Goal: Transaction & Acquisition: Purchase product/service

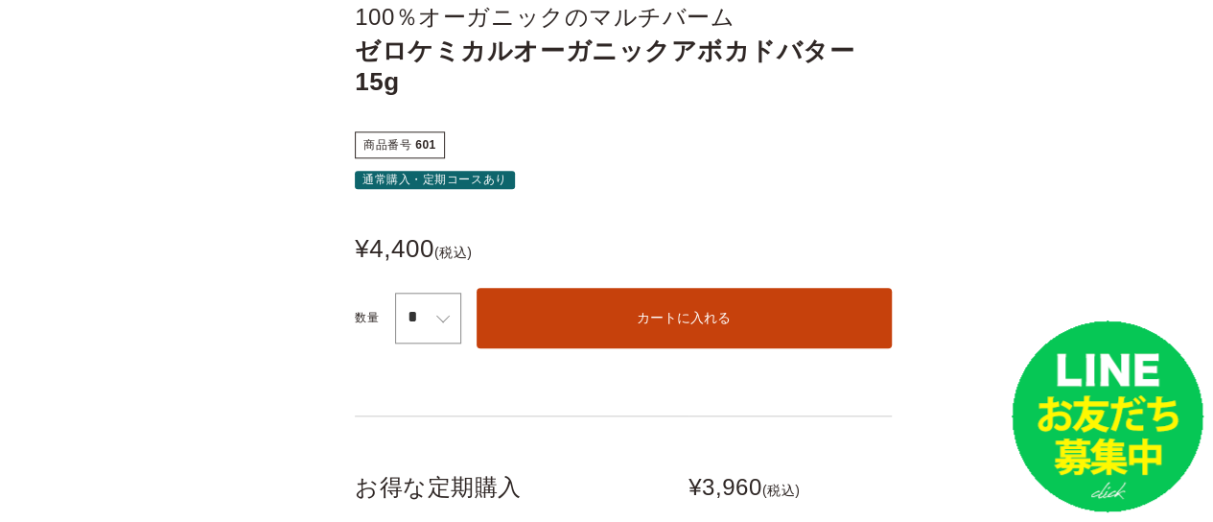
scroll to position [919, 0]
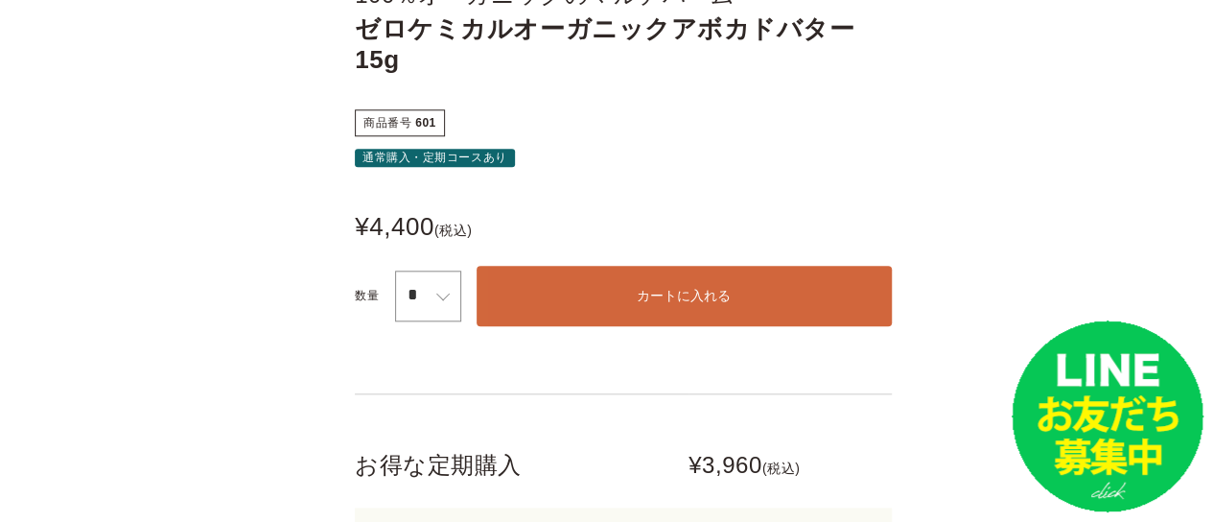
click at [644, 266] on button "カートに入れる" at bounding box center [683, 296] width 415 height 60
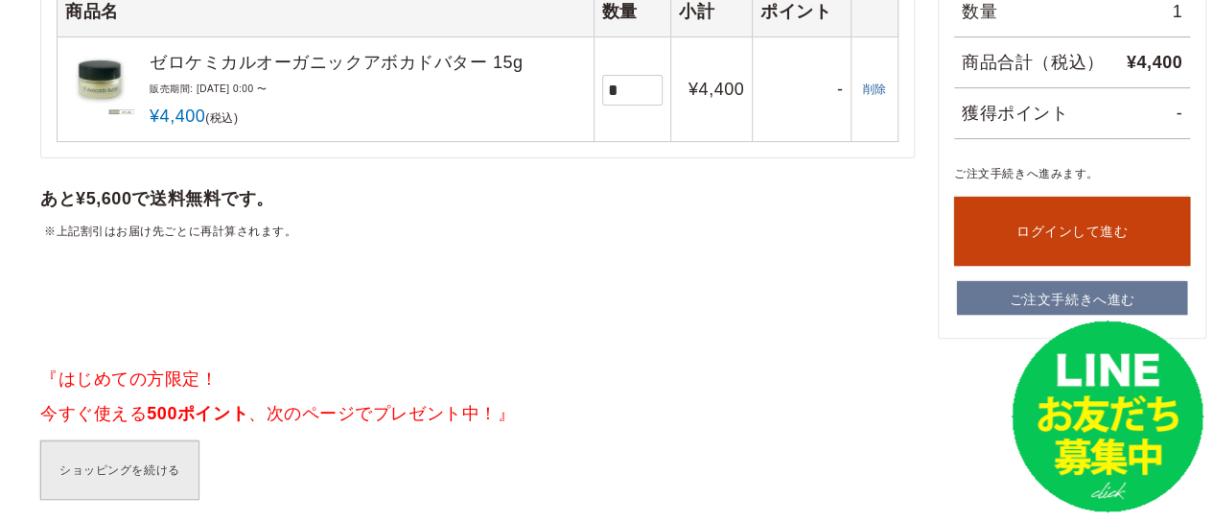
scroll to position [306, 0]
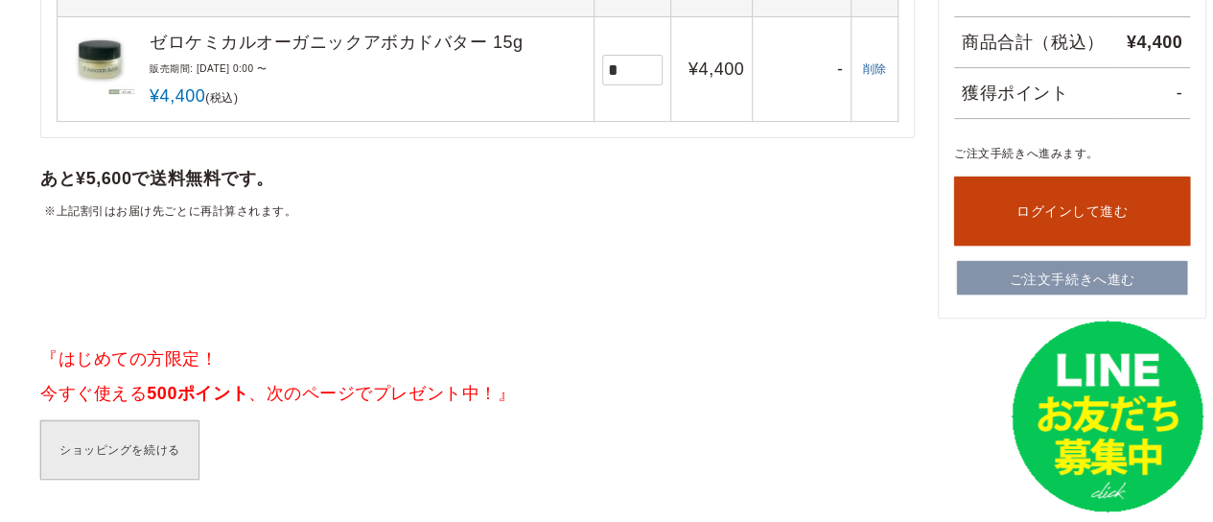
click at [966, 263] on link "ご注文手続きへ進む" at bounding box center [1072, 278] width 230 height 35
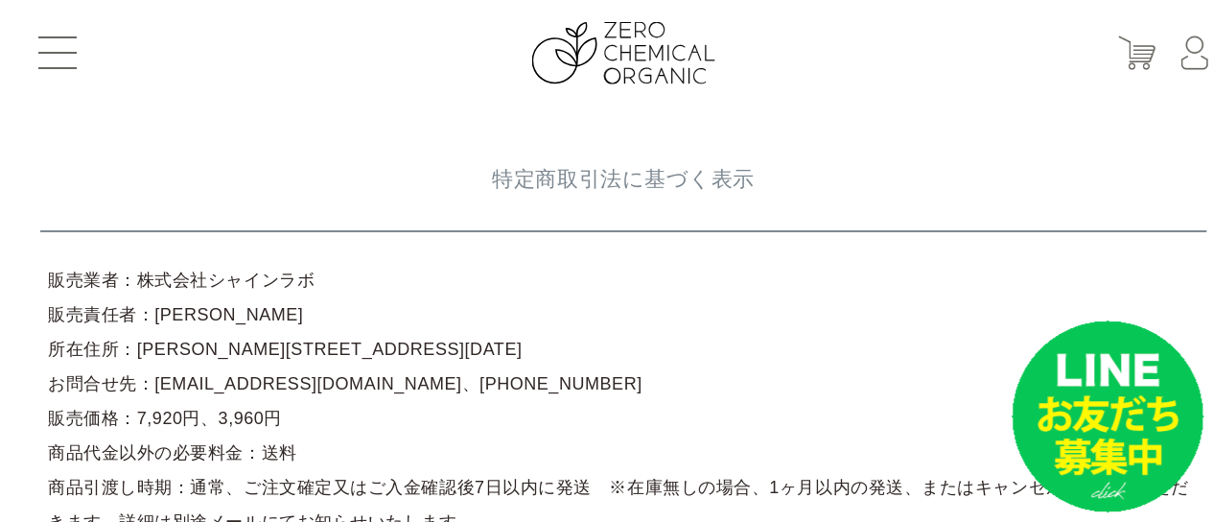
drag, startPoint x: 315, startPoint y: 283, endPoint x: 129, endPoint y: 267, distance: 186.6
copy article "株式会社シャインラボ"
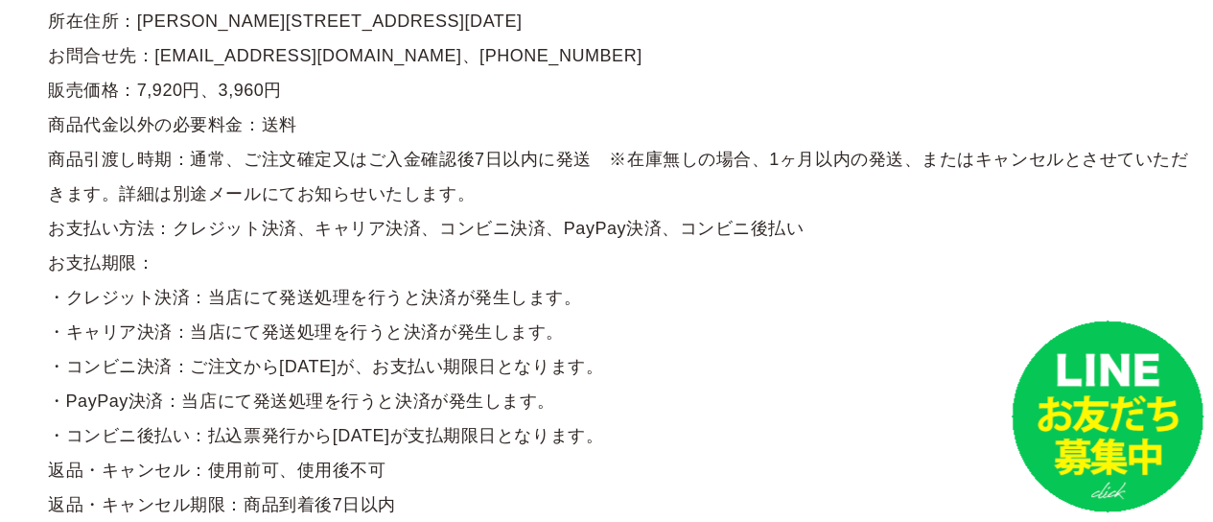
scroll to position [393, 0]
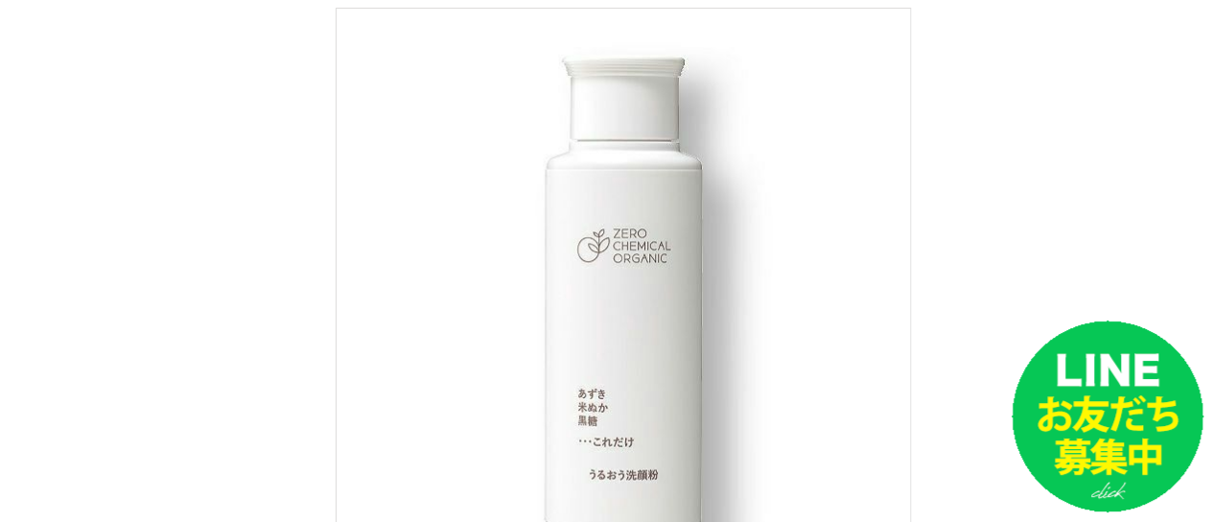
scroll to position [242, 0]
